Goal: Find specific page/section: Find specific page/section

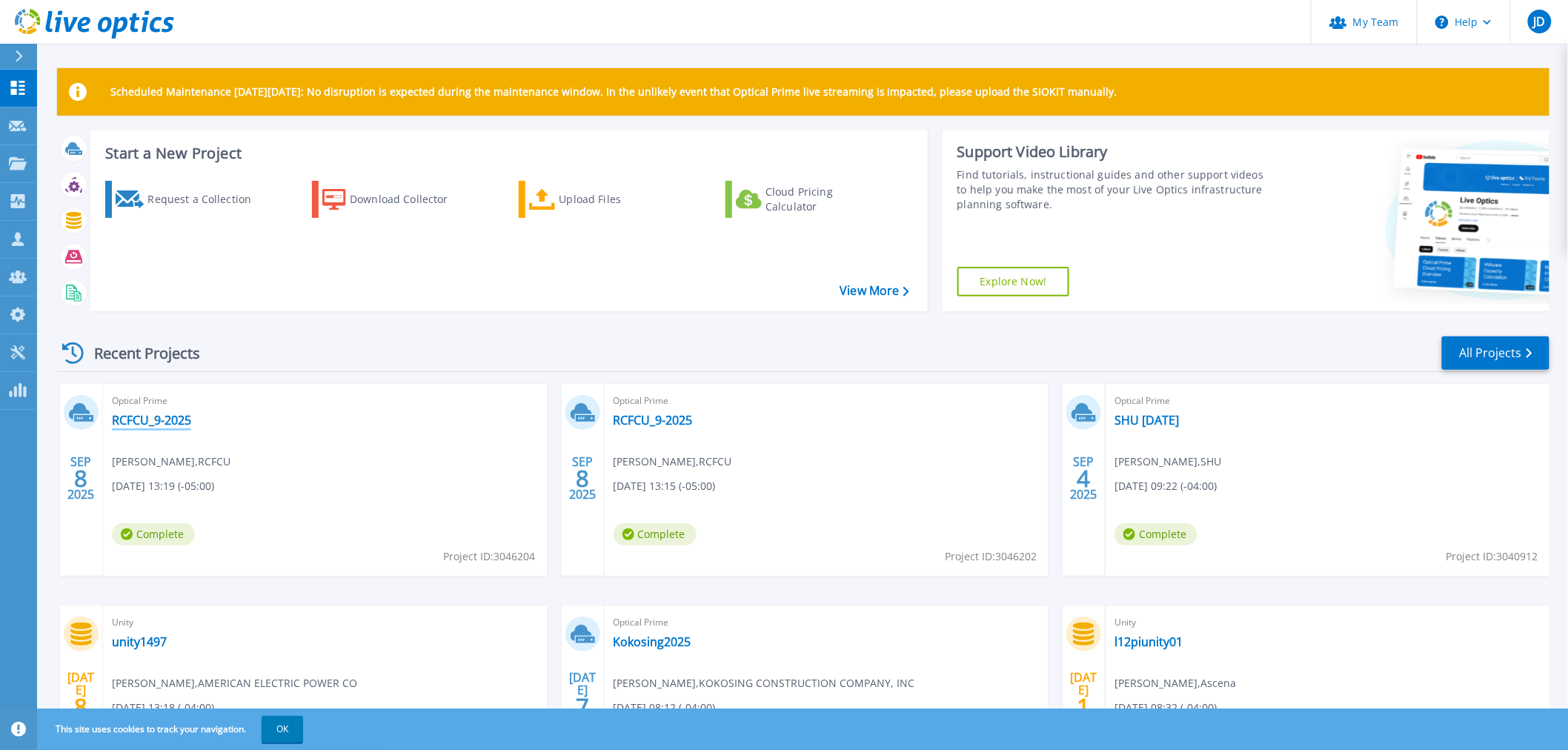
click at [172, 417] on link "RCFCU_9-2025" at bounding box center [151, 420] width 79 height 15
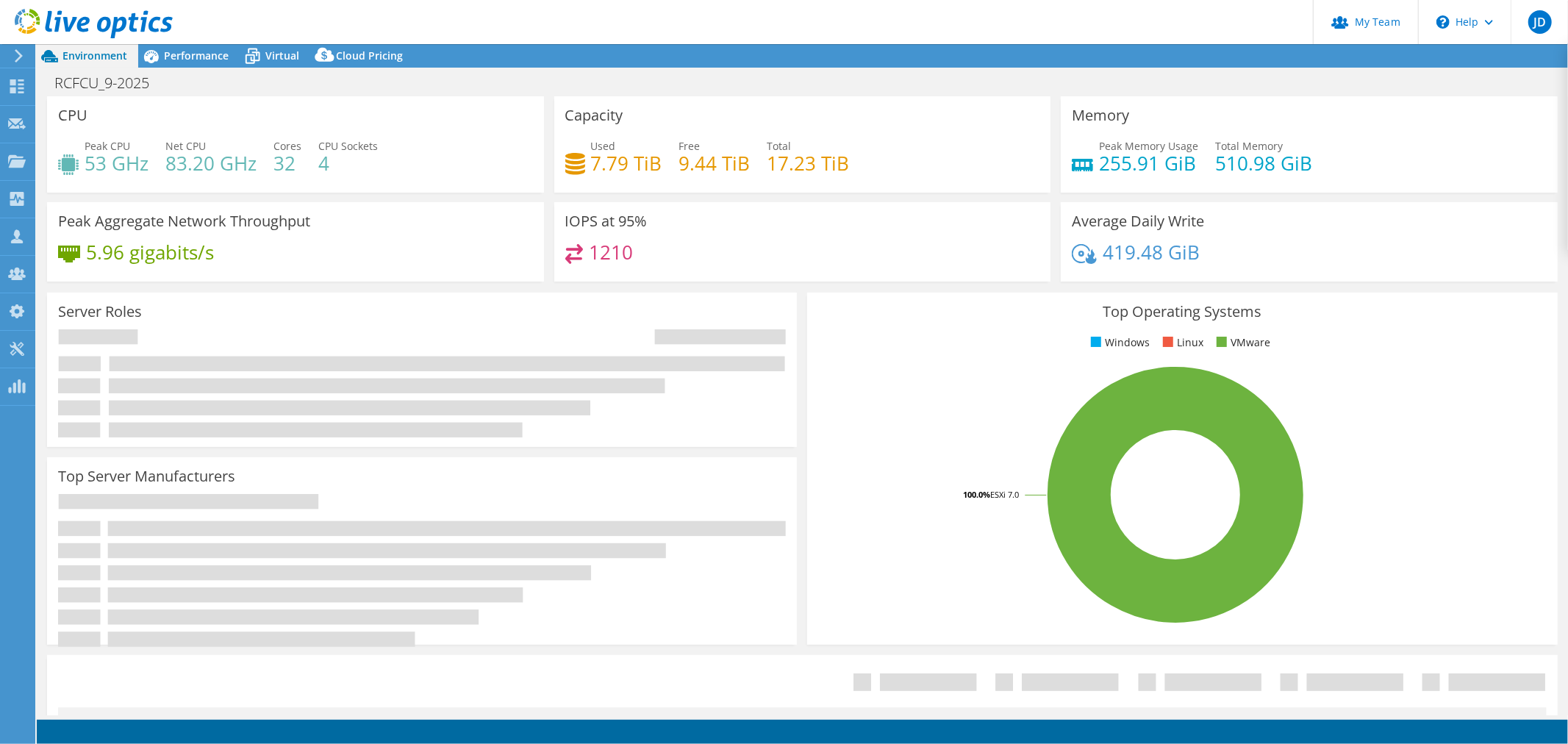
select select "USD"
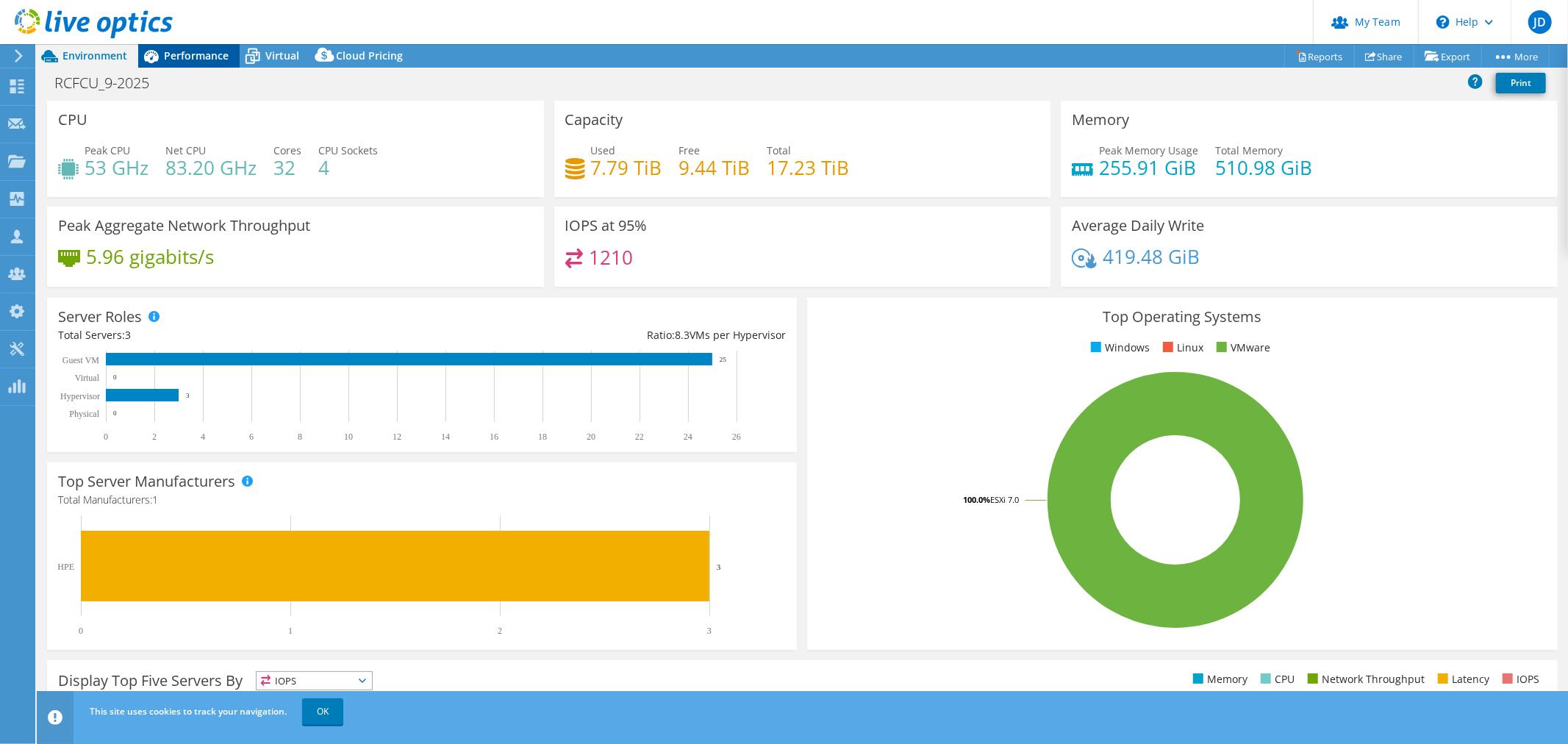
click at [202, 48] on span "Performance" at bounding box center [196, 55] width 64 height 14
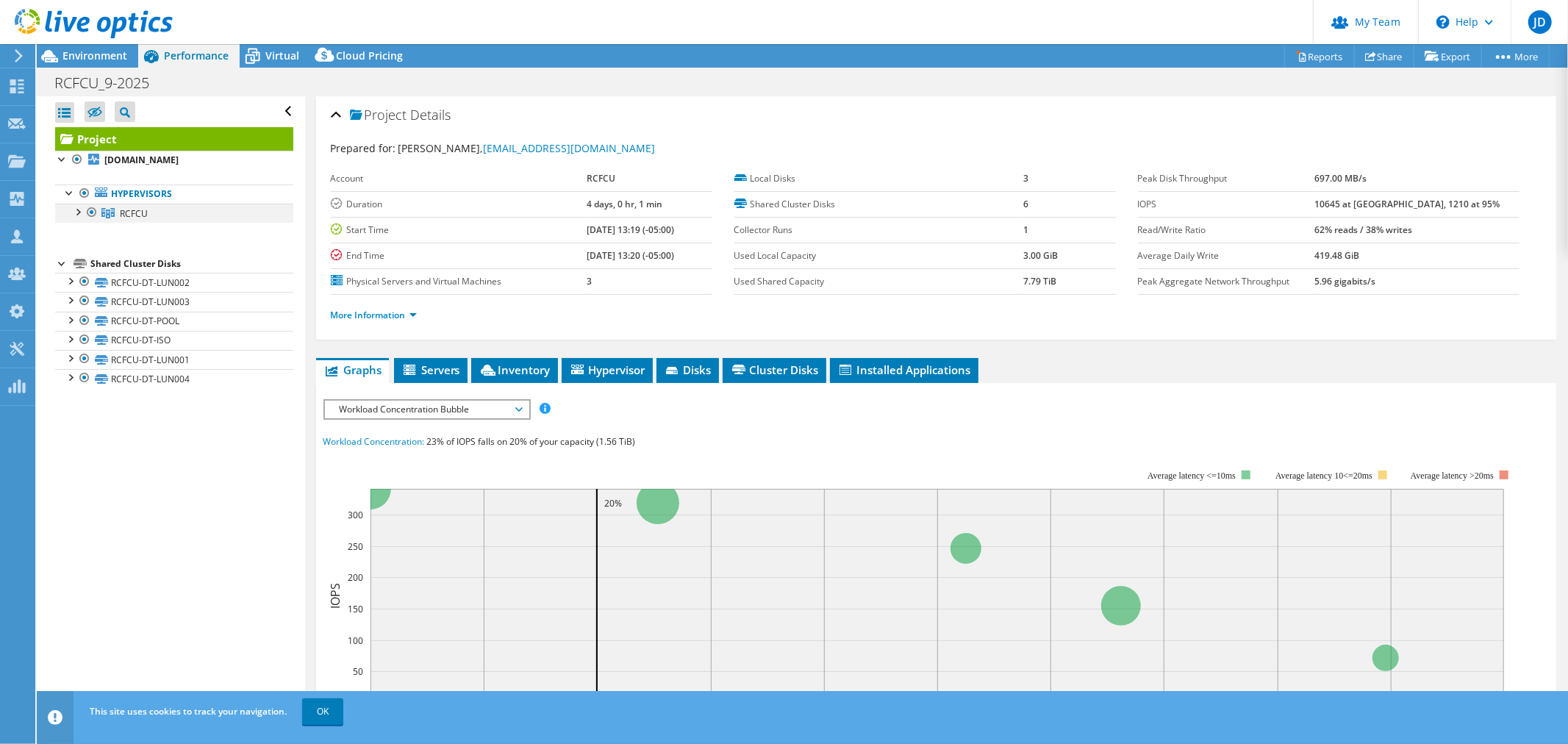
click at [81, 213] on div at bounding box center [77, 211] width 14 height 14
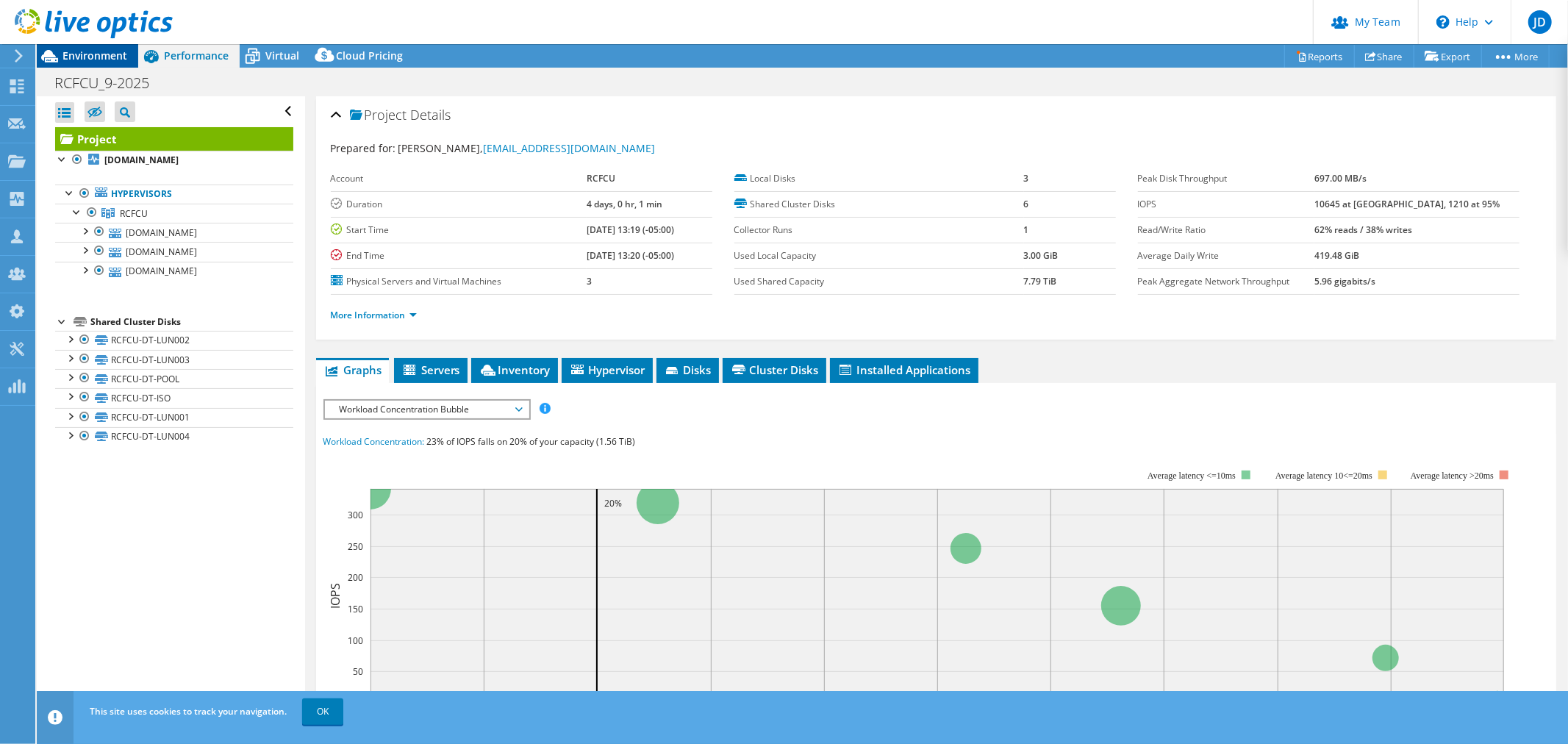
click at [90, 53] on span "Environment" at bounding box center [94, 55] width 64 height 14
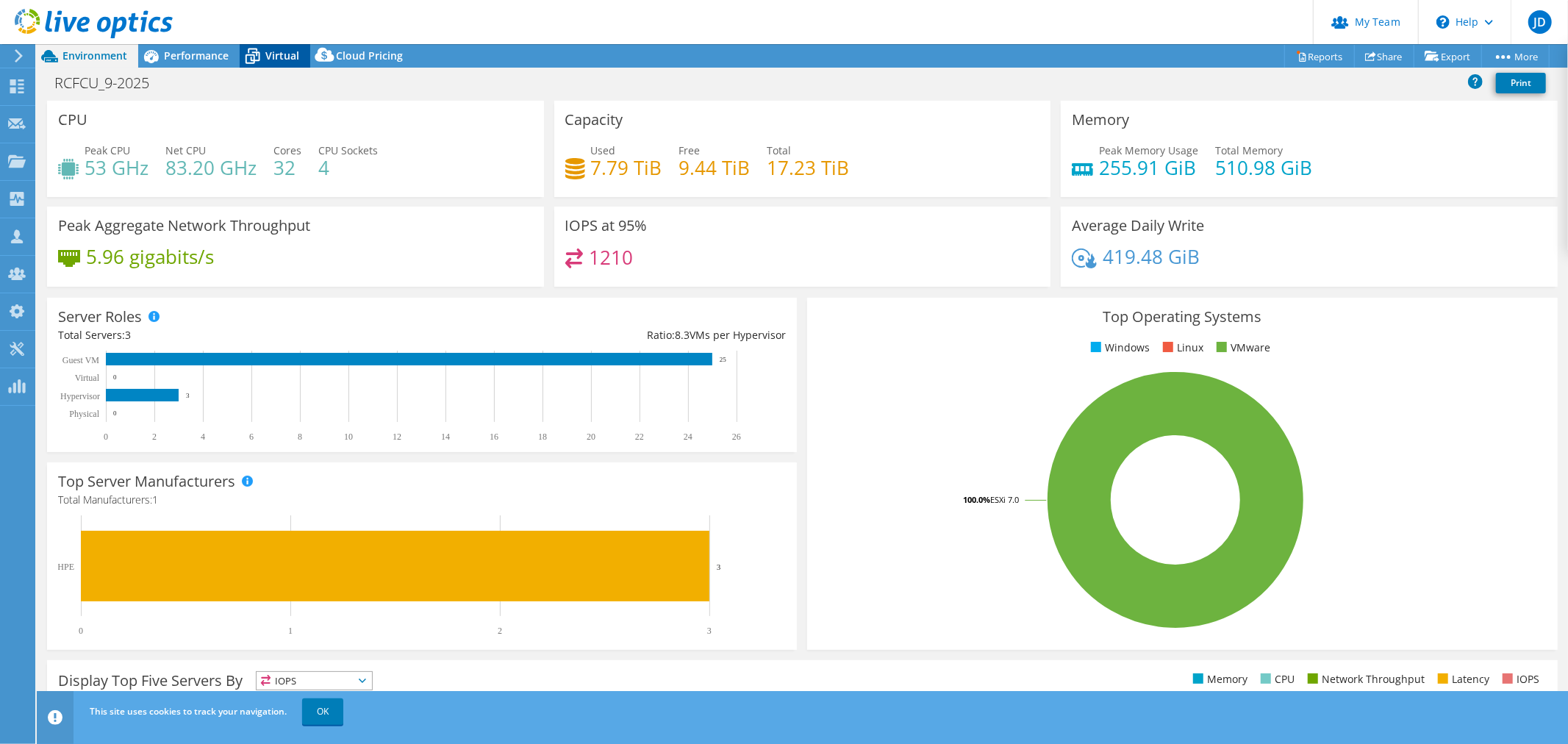
click at [280, 53] on span "Virtual" at bounding box center [282, 55] width 34 height 14
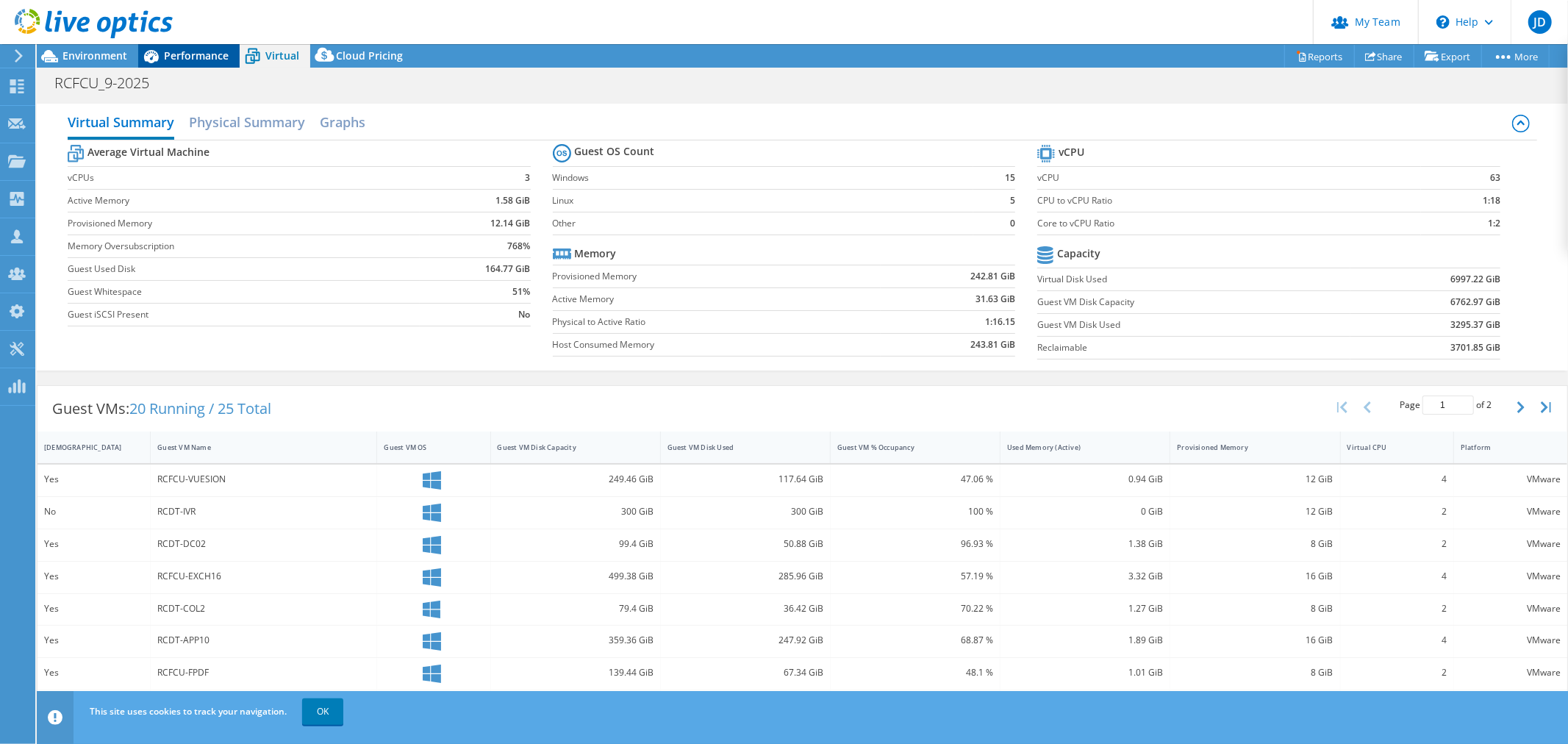
click at [209, 54] on span "Performance" at bounding box center [196, 55] width 64 height 14
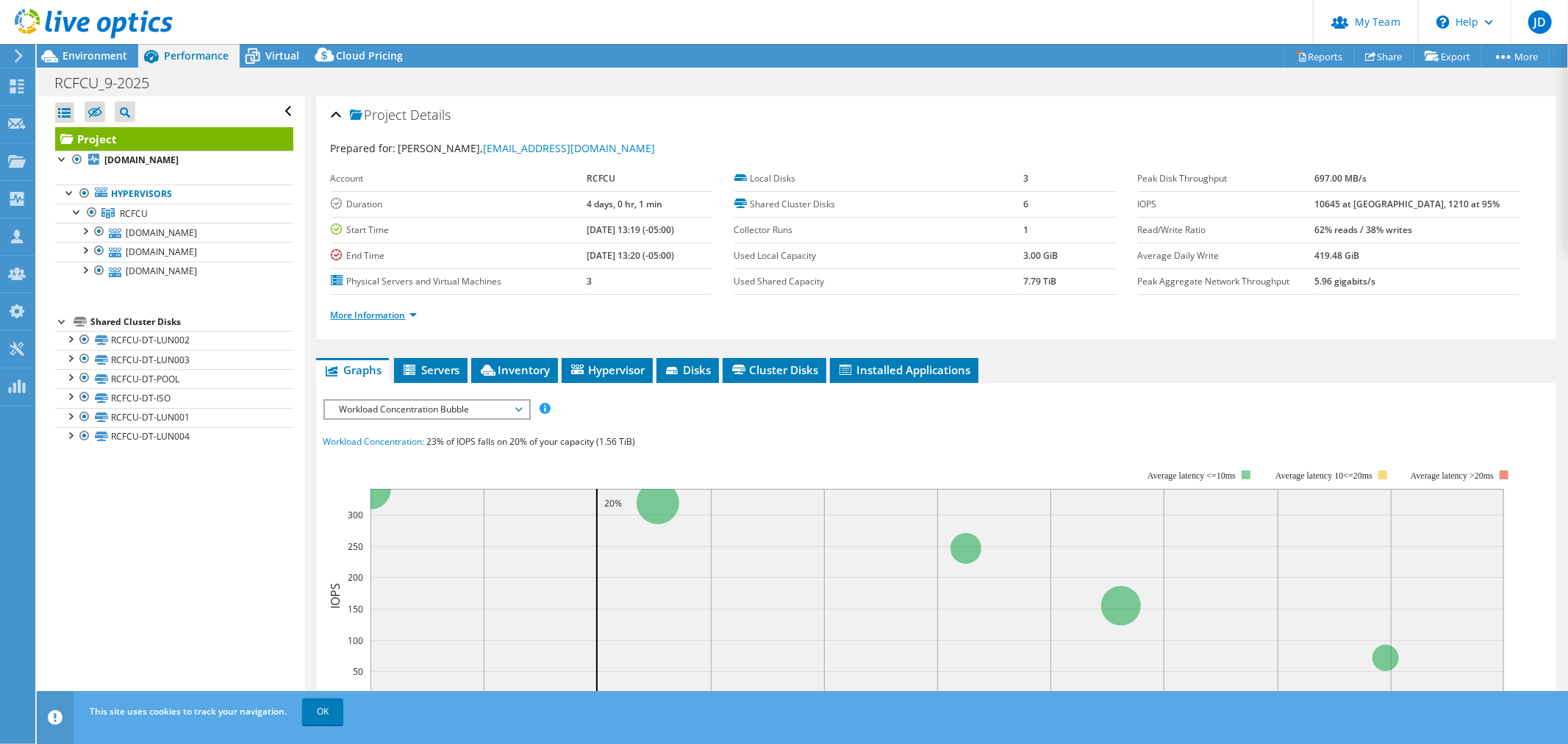
click at [413, 313] on link "More Information" at bounding box center [373, 314] width 86 height 12
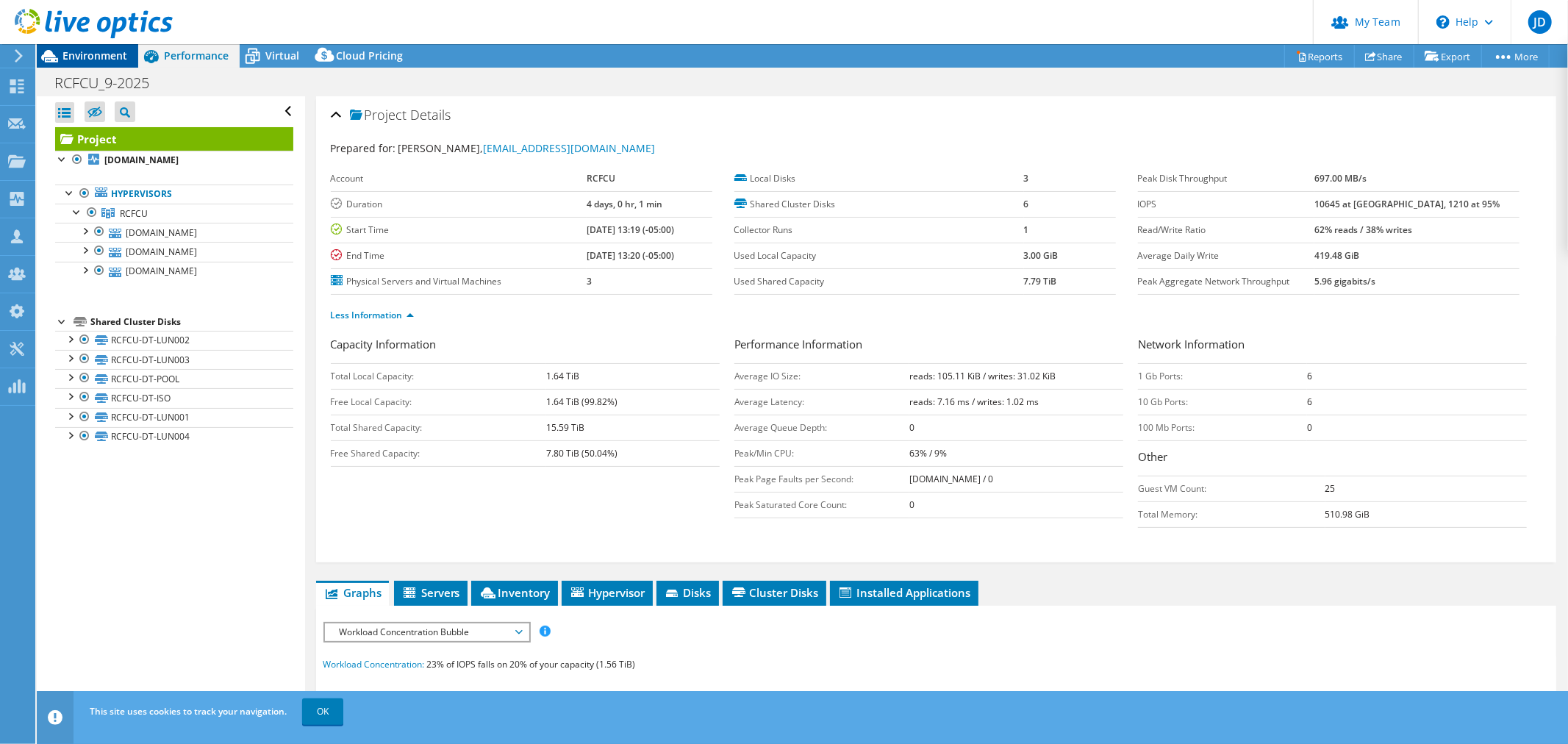
click at [101, 57] on span "Environment" at bounding box center [94, 55] width 64 height 14
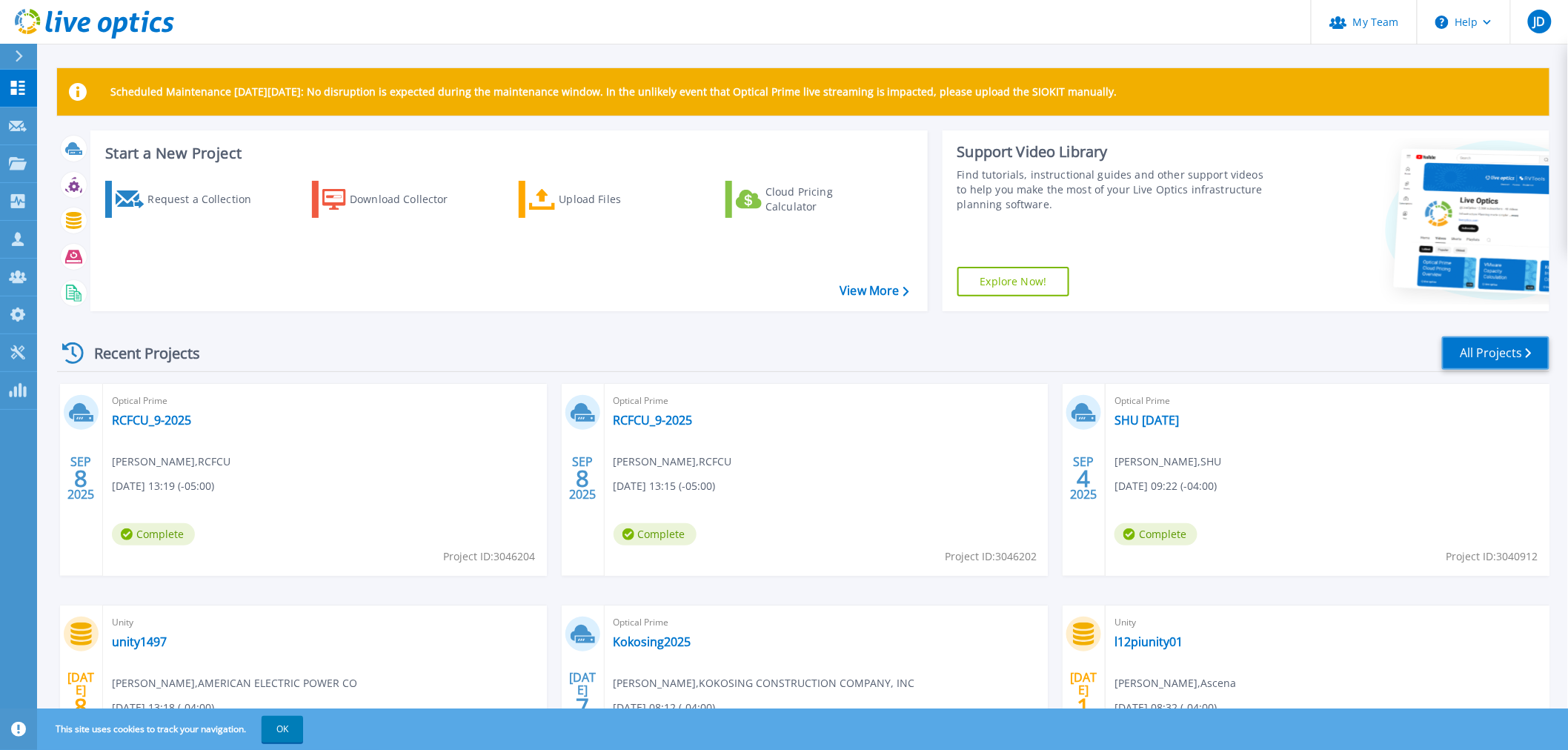
click at [1490, 358] on link "All Projects" at bounding box center [1495, 353] width 108 height 33
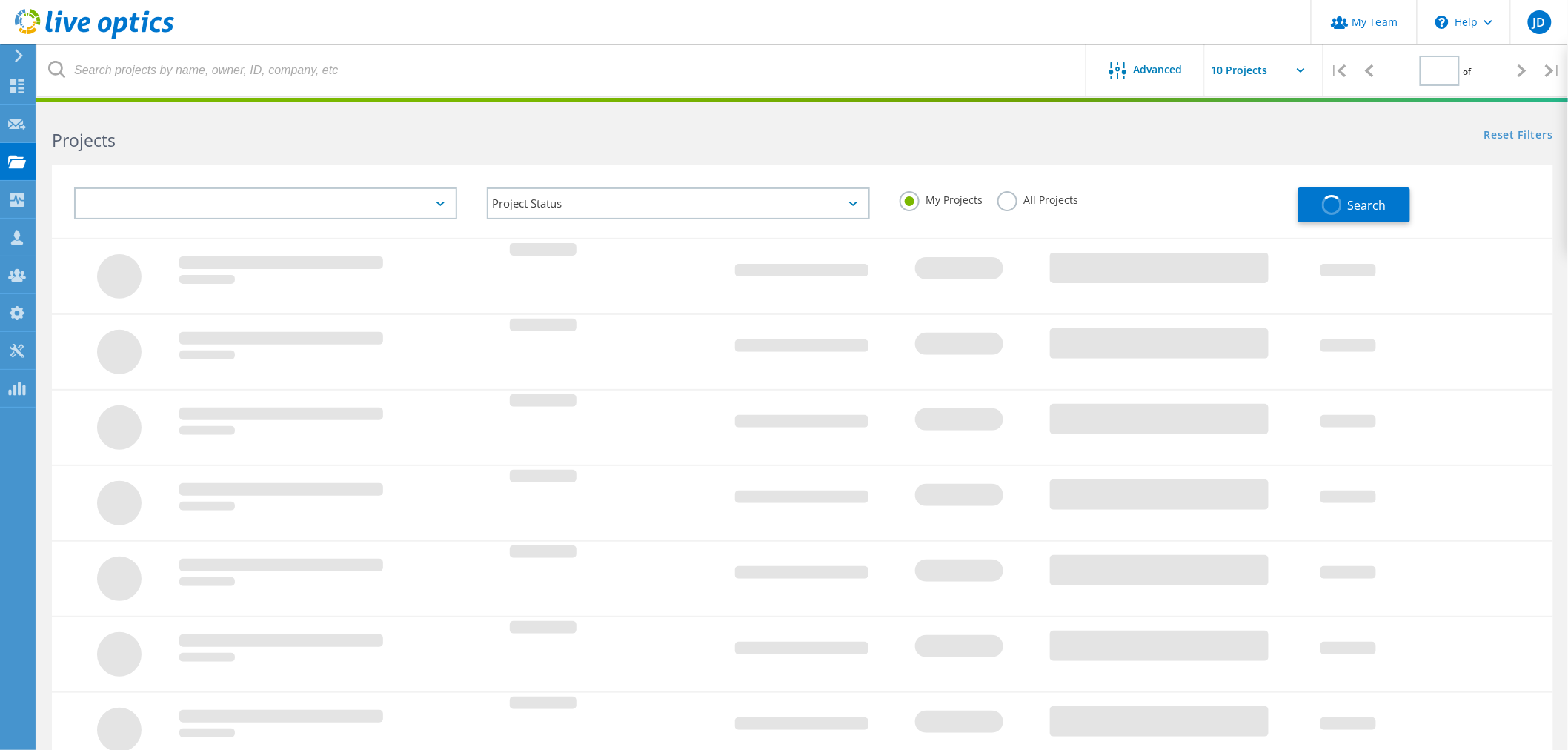
type input "1"
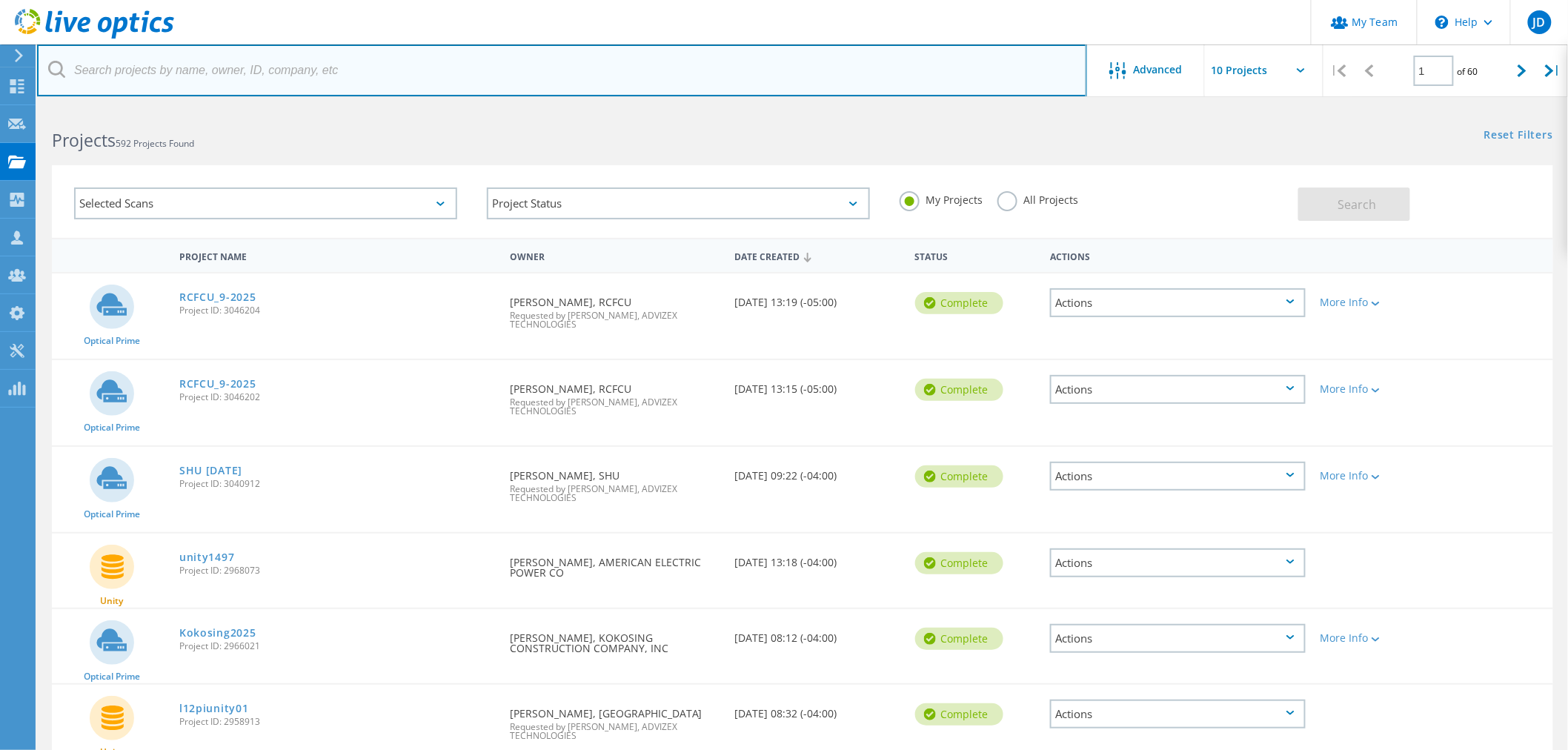
click at [156, 81] on input "text" at bounding box center [561, 71] width 1050 height 52
type input "rcfcu"
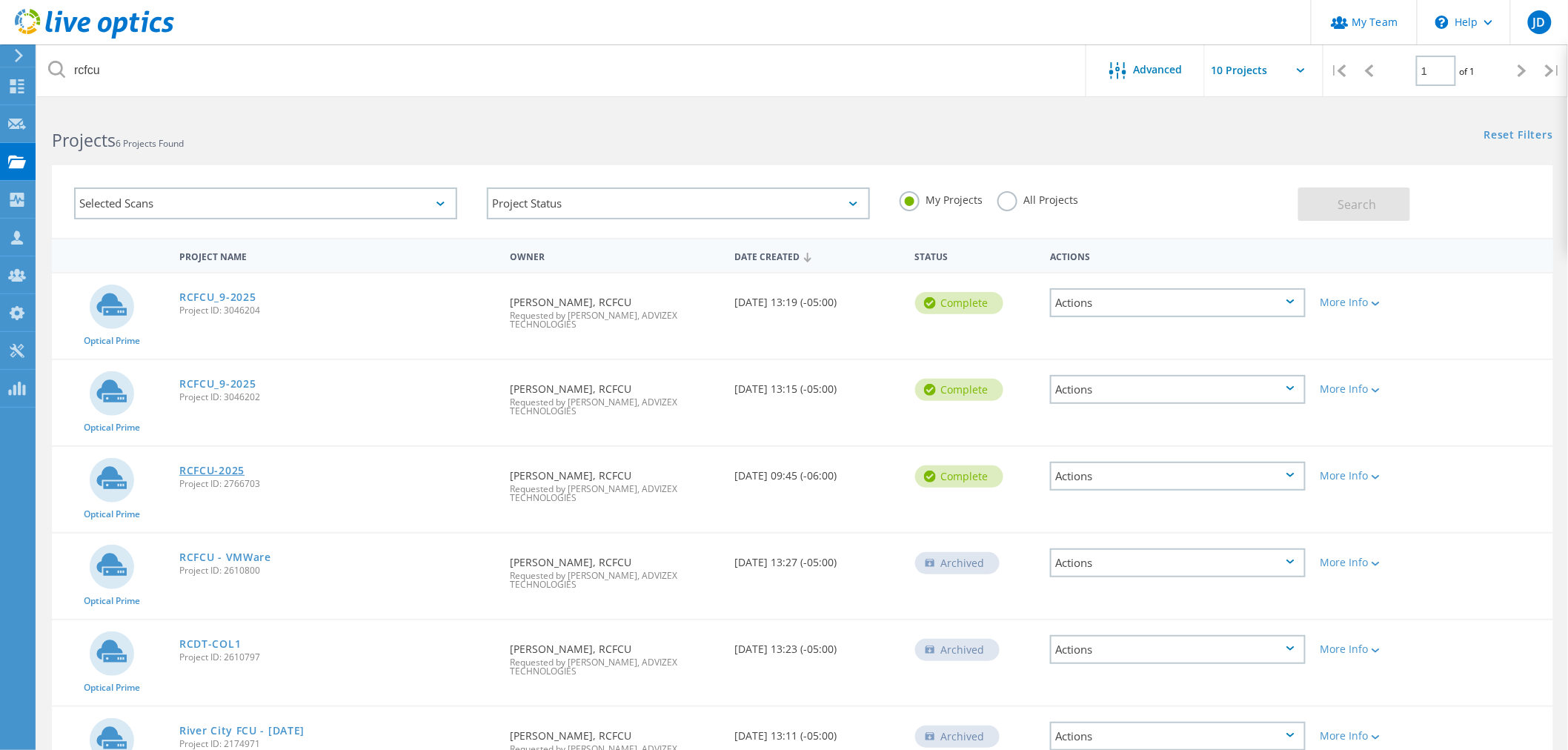
click at [208, 465] on link "RCFCU-2025" at bounding box center [211, 470] width 65 height 11
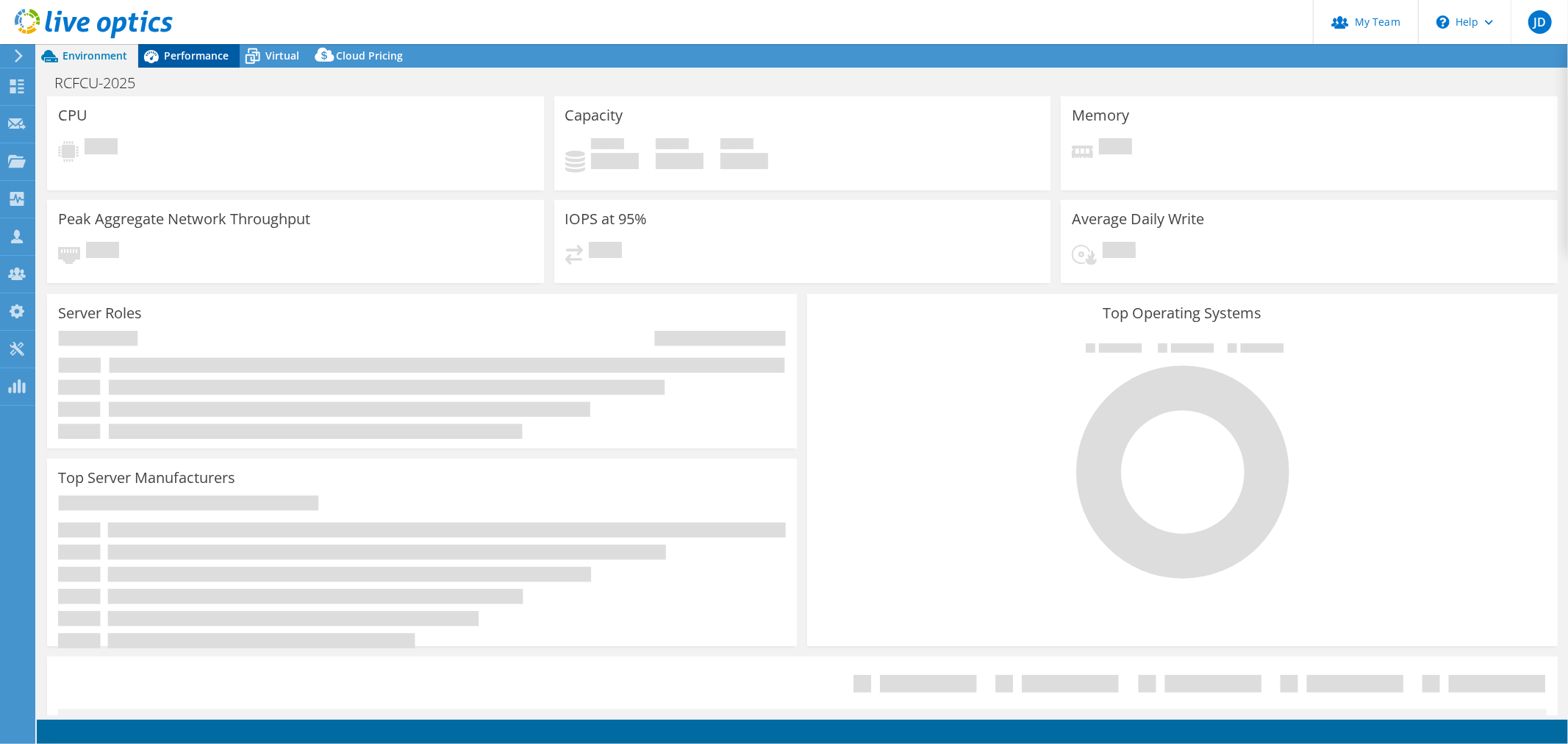
click at [196, 54] on span "Performance" at bounding box center [196, 55] width 64 height 14
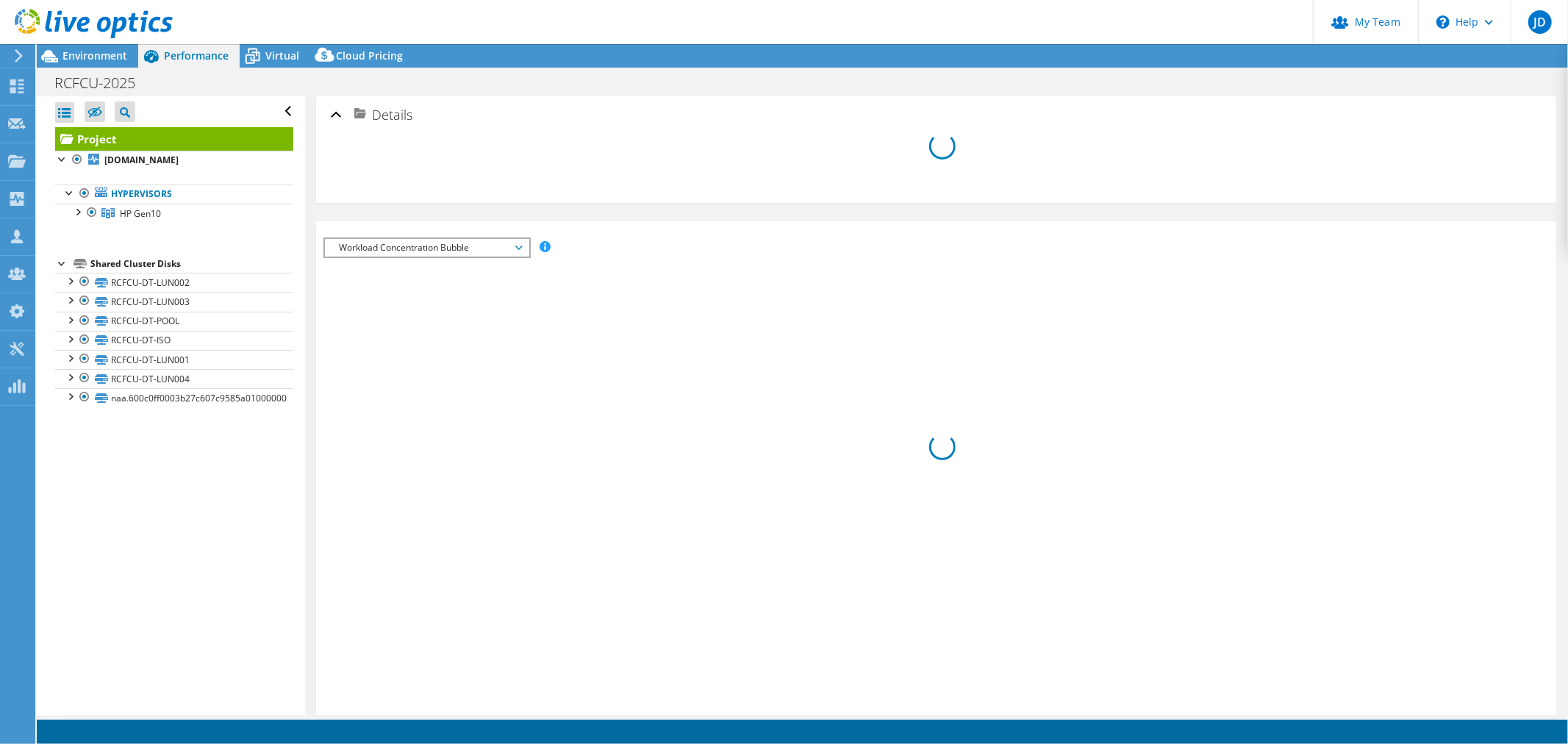
select select "USD"
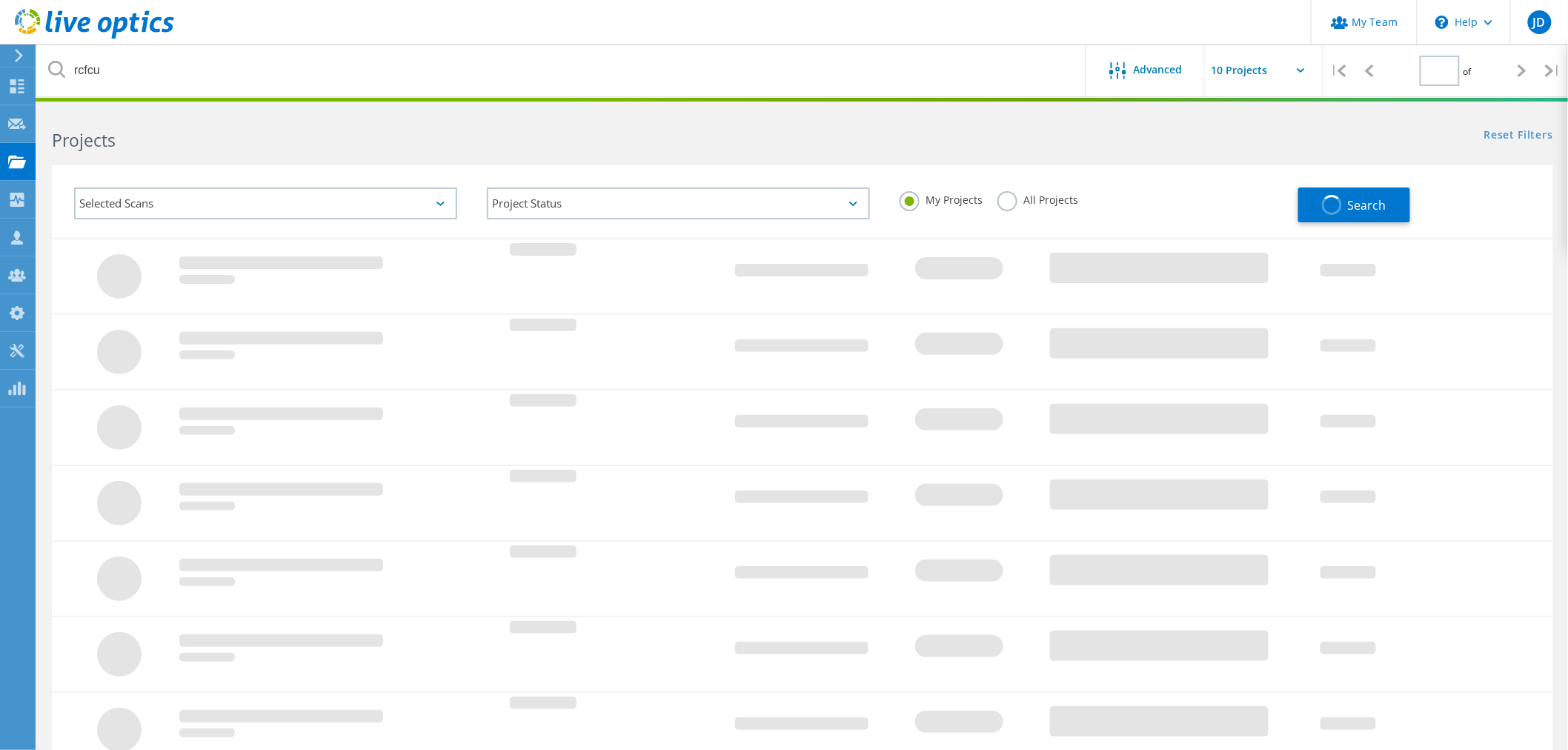
type input "1"
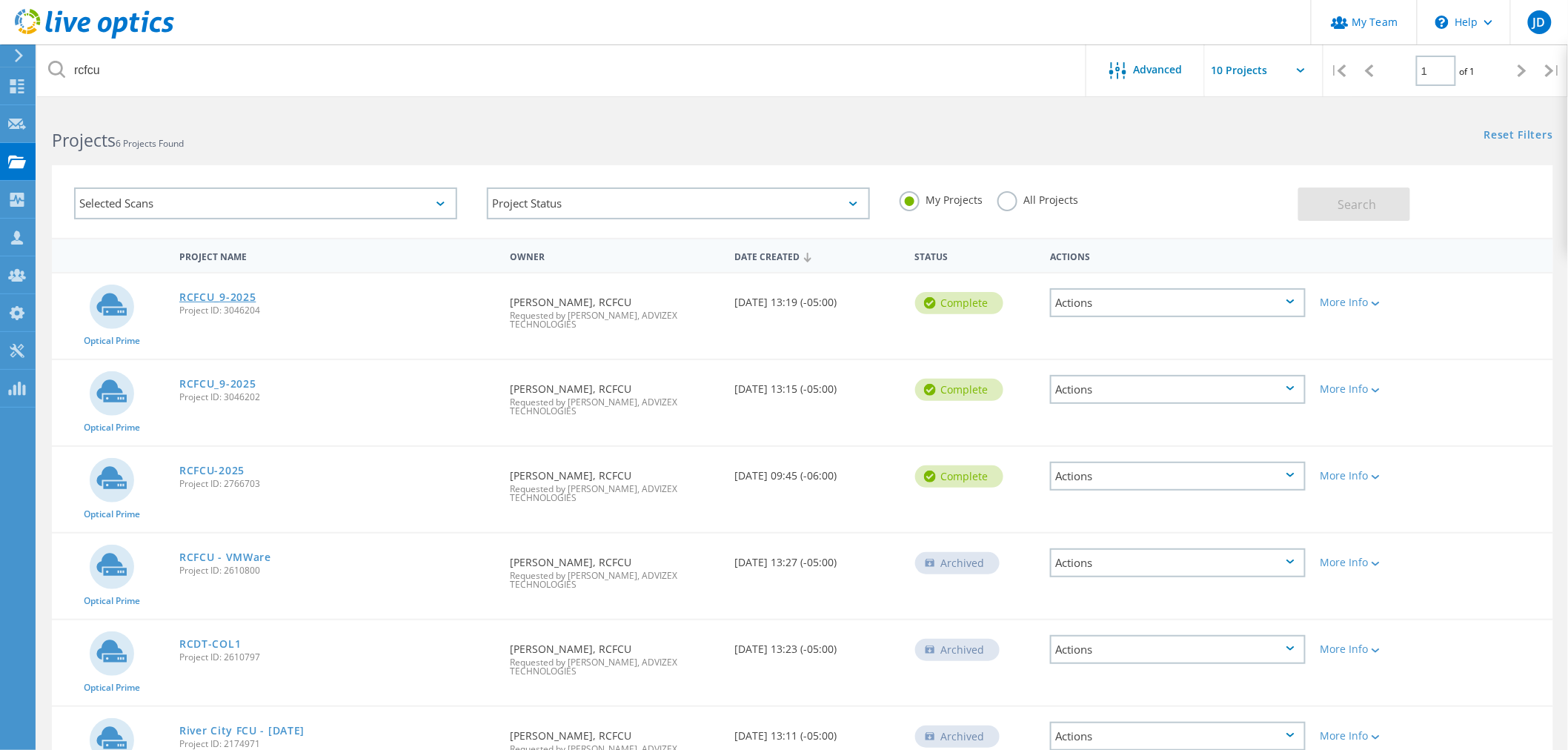
click at [228, 292] on link "RCFCU_9-2025" at bounding box center [217, 297] width 77 height 11
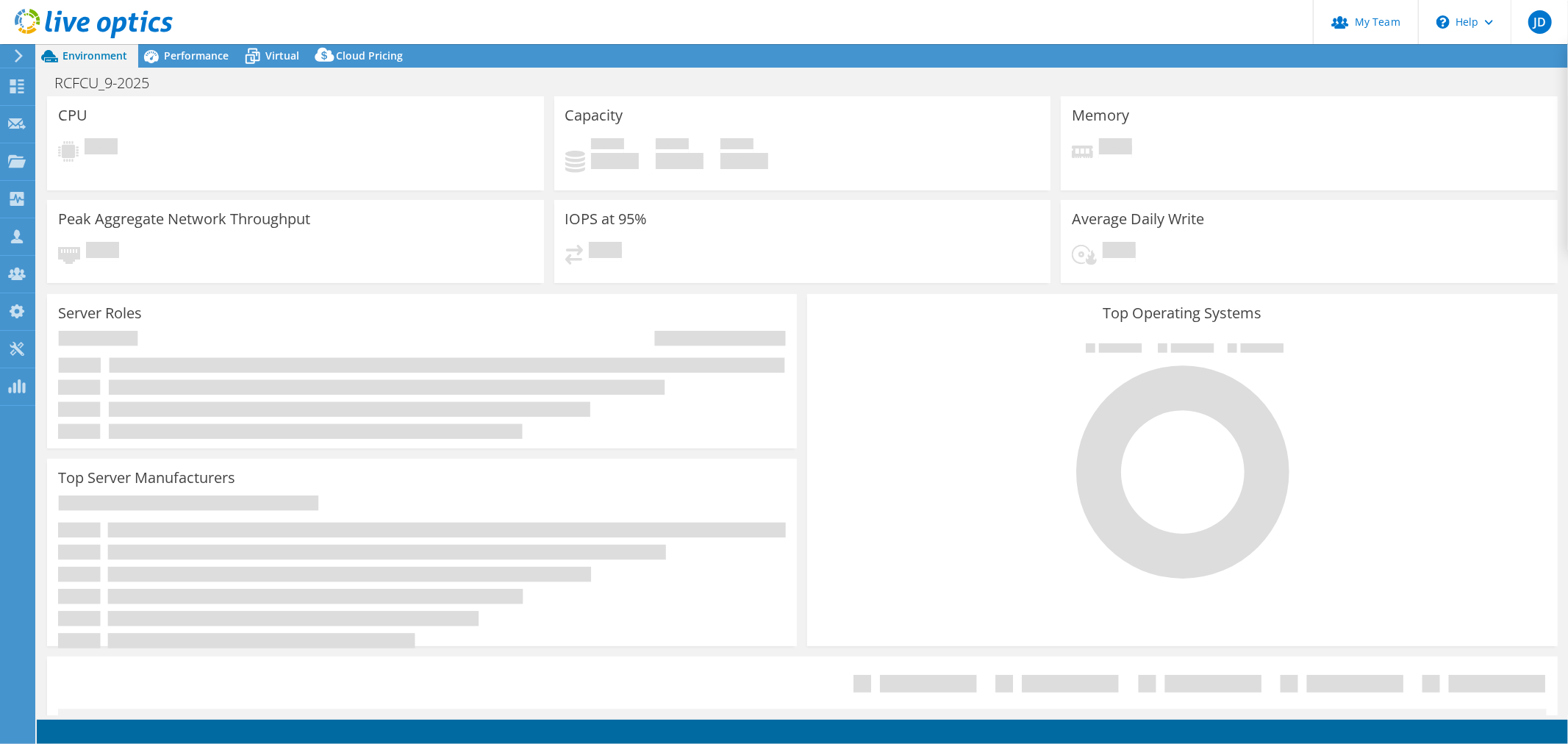
select select "USD"
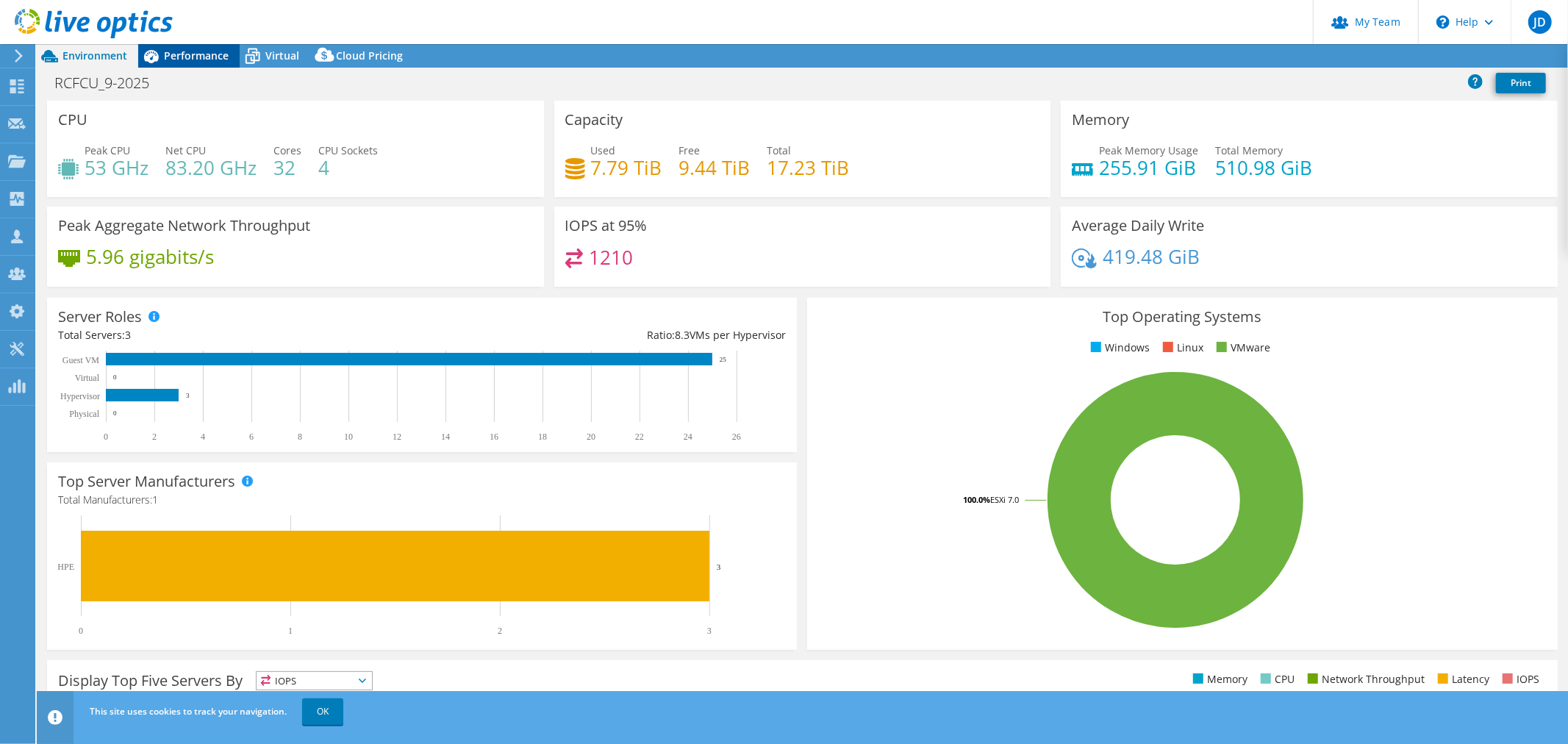
click at [194, 54] on span "Performance" at bounding box center [196, 55] width 64 height 14
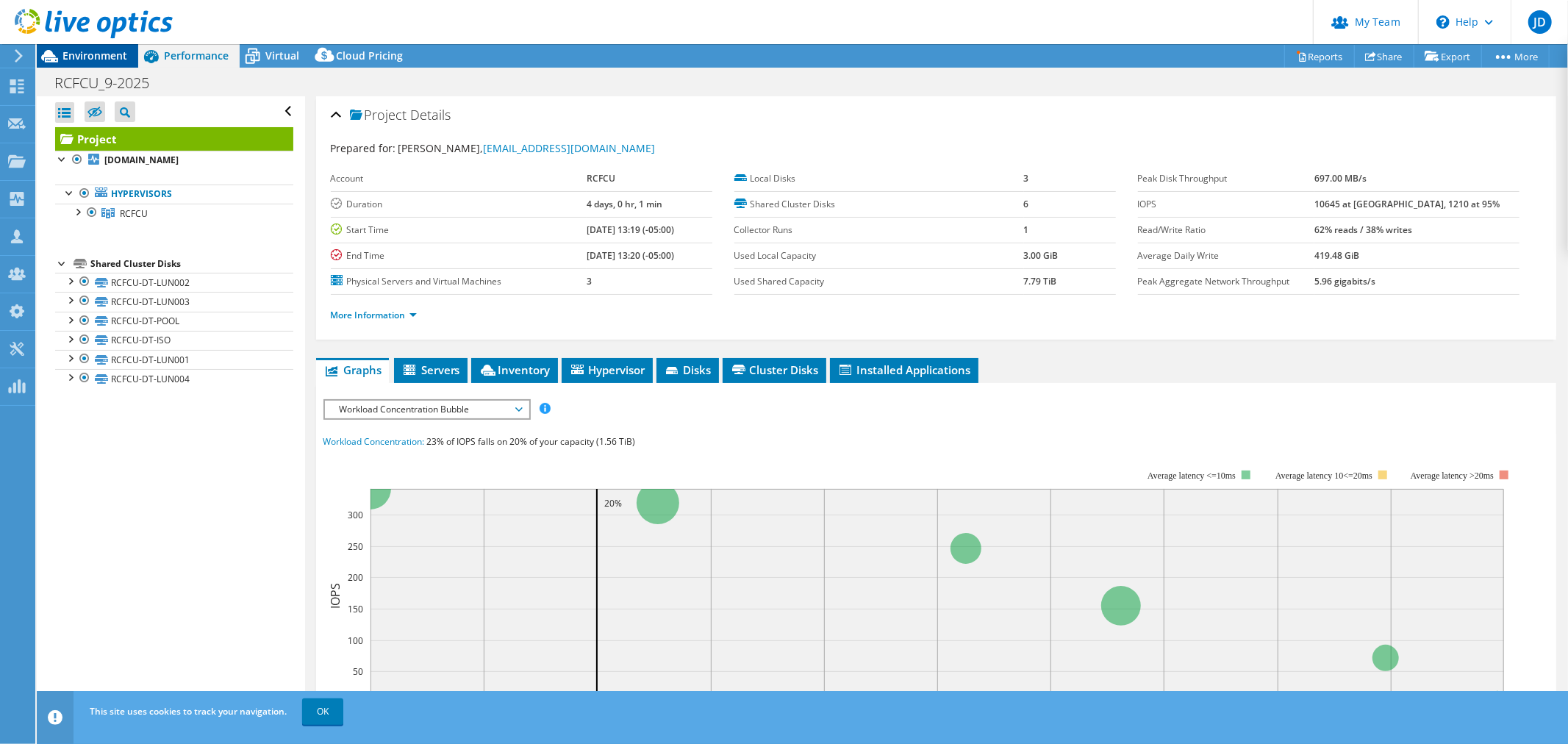
drag, startPoint x: 83, startPoint y: 46, endPoint x: 92, endPoint y: 49, distance: 9.5
click at [83, 46] on div at bounding box center [87, 24] width 173 height 49
click at [92, 55] on span "Environment" at bounding box center [94, 55] width 64 height 14
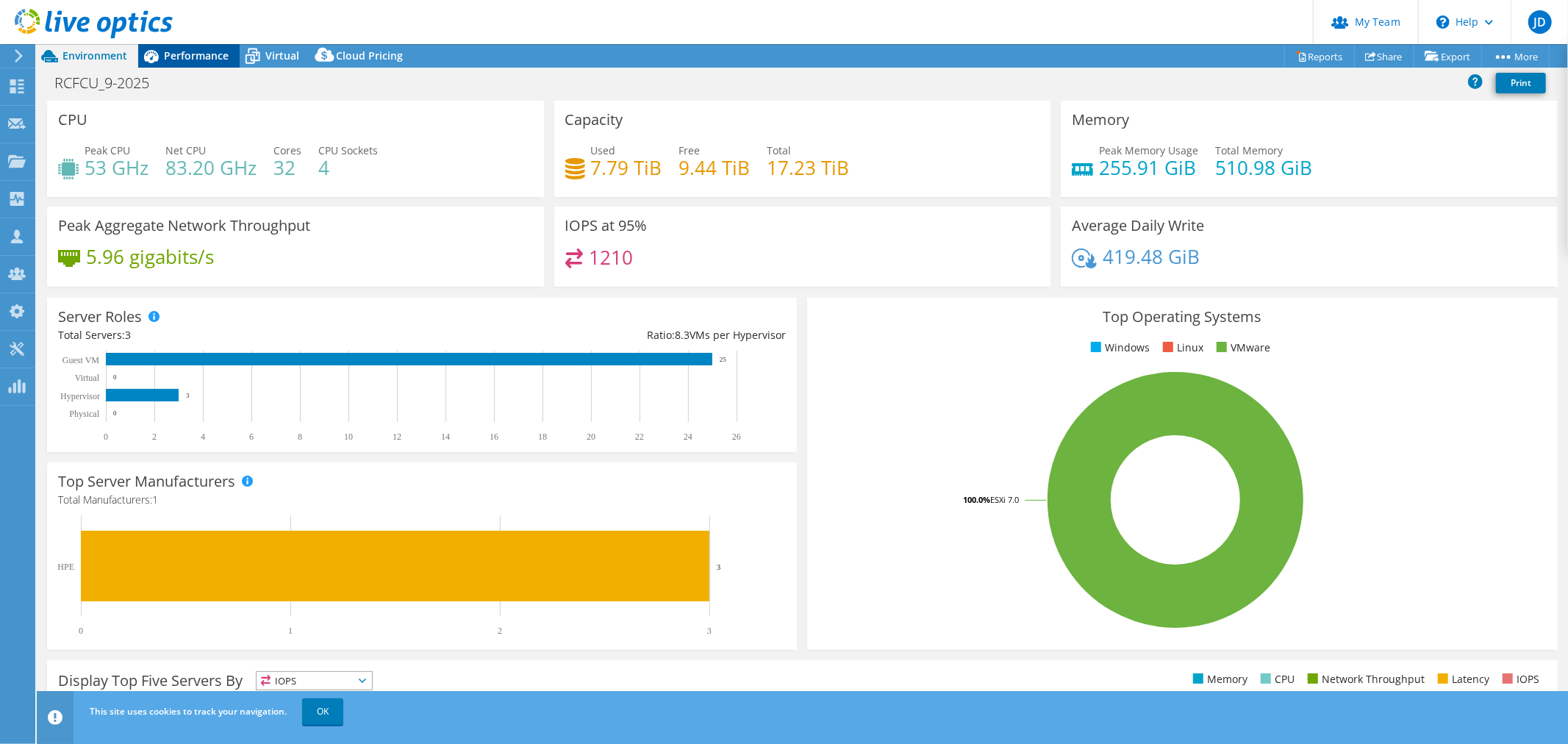
click at [211, 48] on span "Performance" at bounding box center [196, 55] width 64 height 14
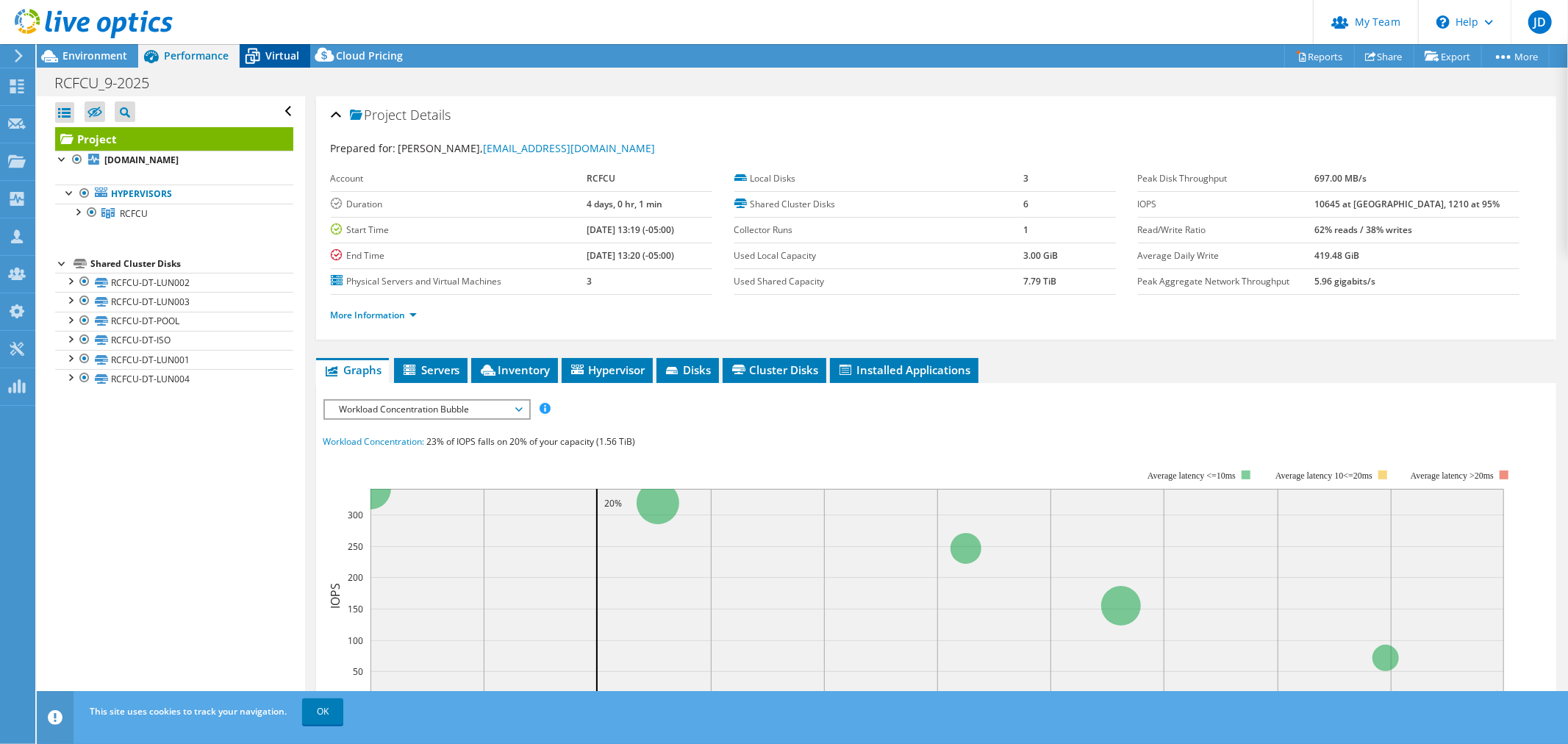
click at [267, 56] on span "Virtual" at bounding box center [282, 55] width 34 height 14
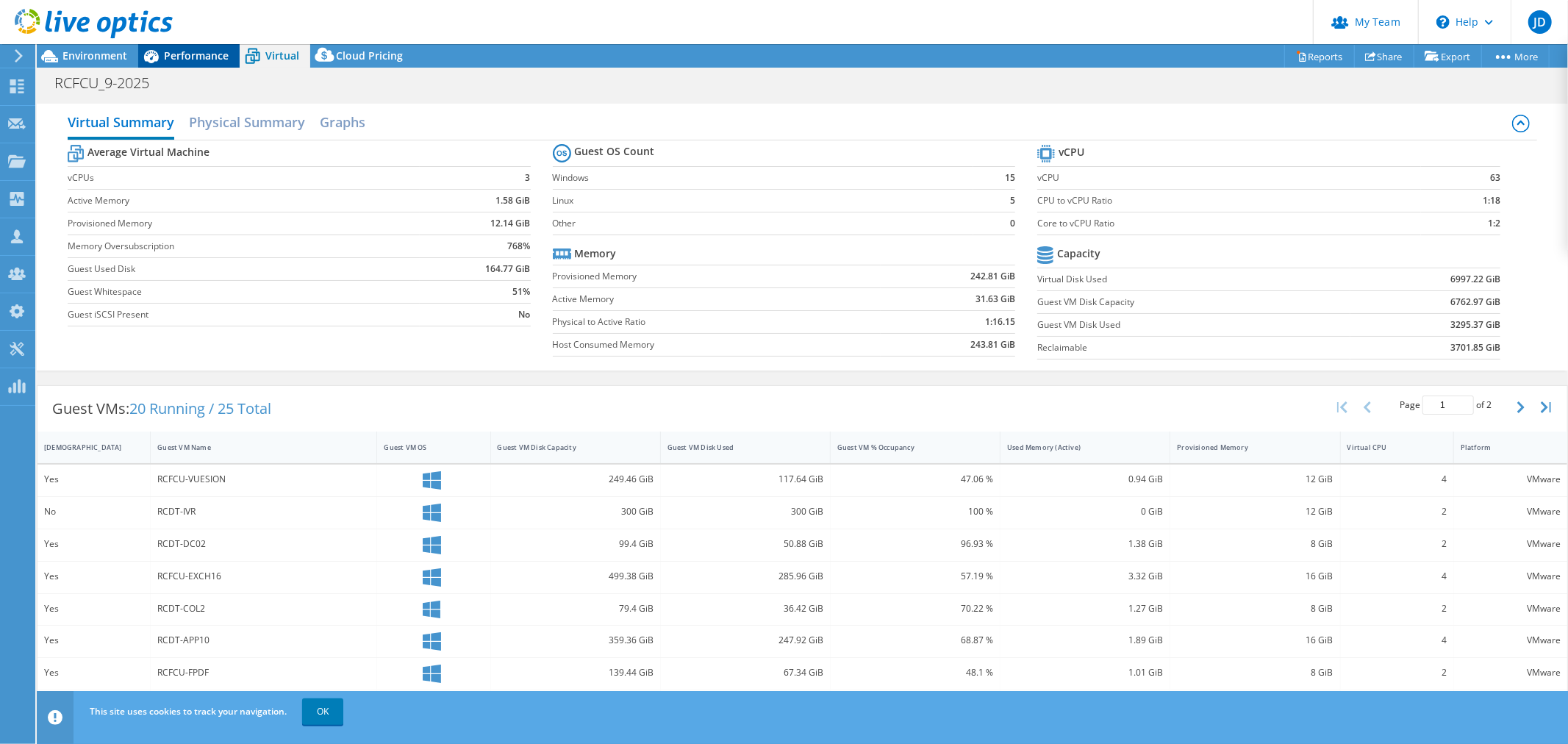
click at [200, 45] on div "Performance" at bounding box center [189, 56] width 102 height 23
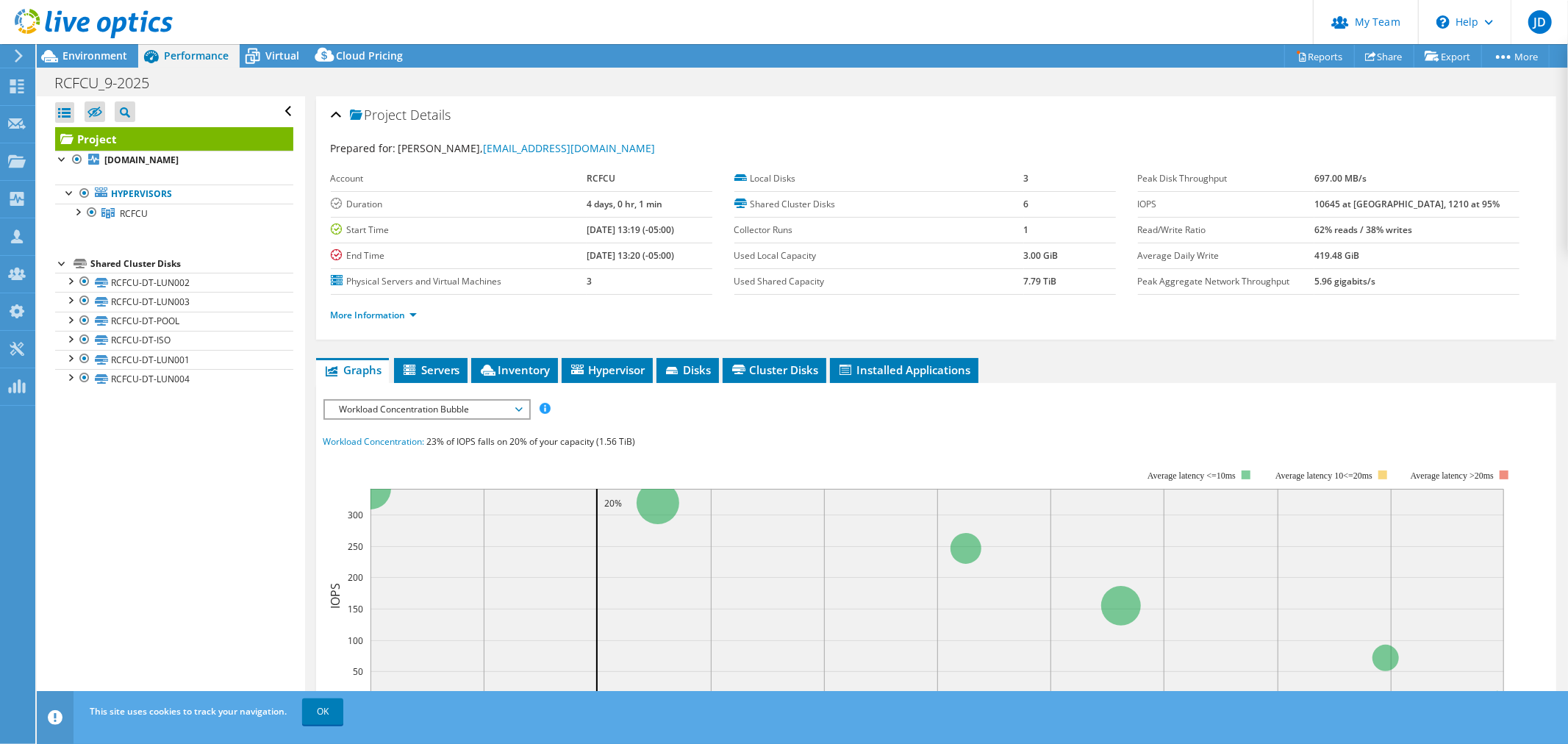
click at [383, 322] on div "More Information" at bounding box center [935, 315] width 1210 height 41
click at [383, 313] on link "More Information" at bounding box center [373, 314] width 86 height 12
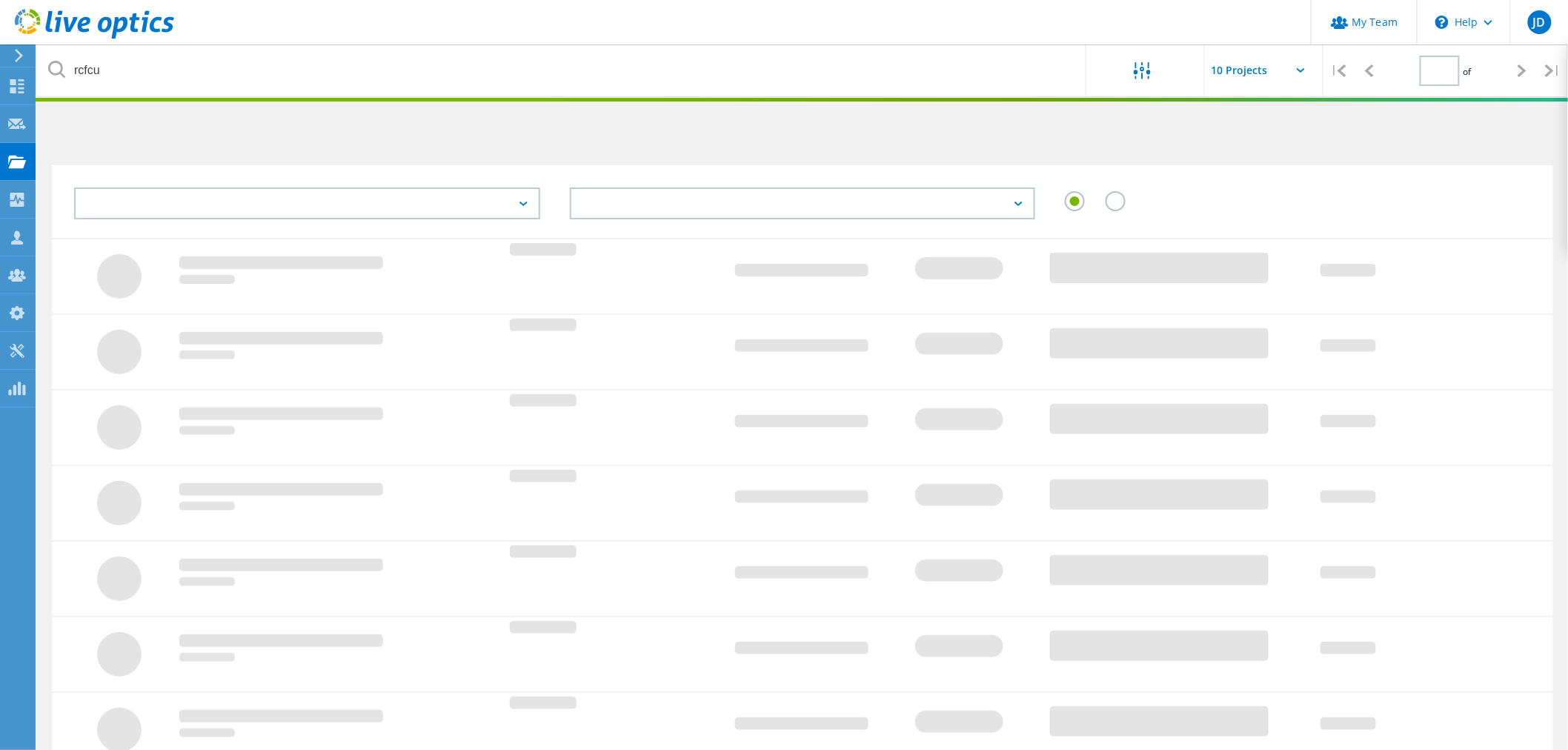
type input "1"
